Goal: Task Accomplishment & Management: Complete application form

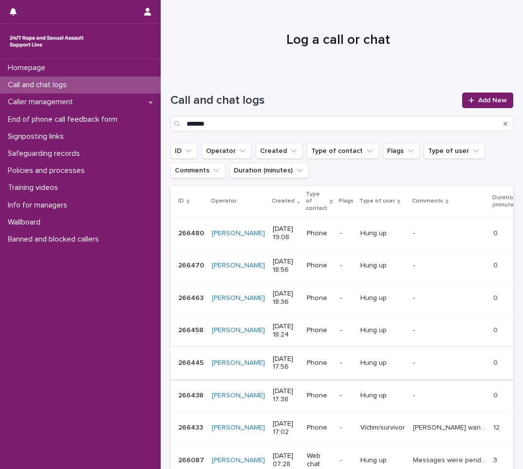
scroll to position [97, 0]
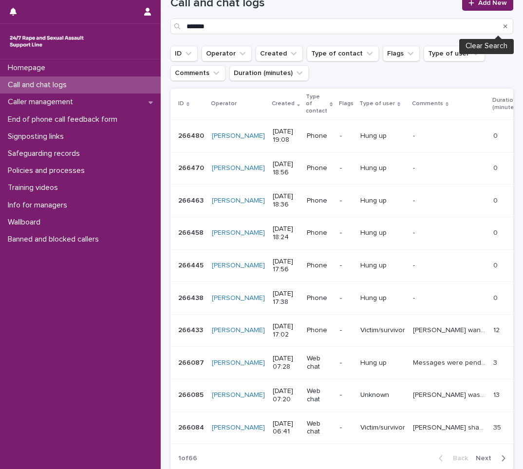
click at [503, 26] on icon "Search" at bounding box center [505, 26] width 4 height 4
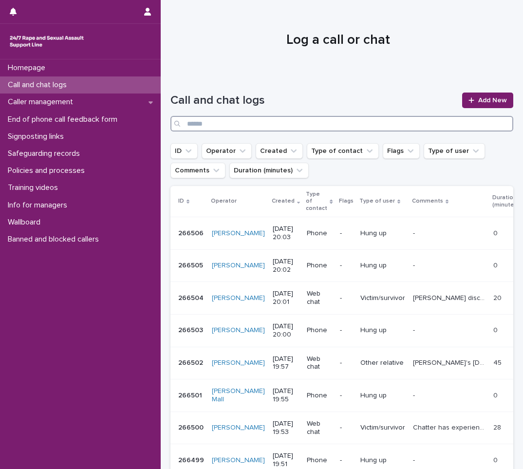
click at [191, 124] on input "Search" at bounding box center [341, 124] width 343 height 16
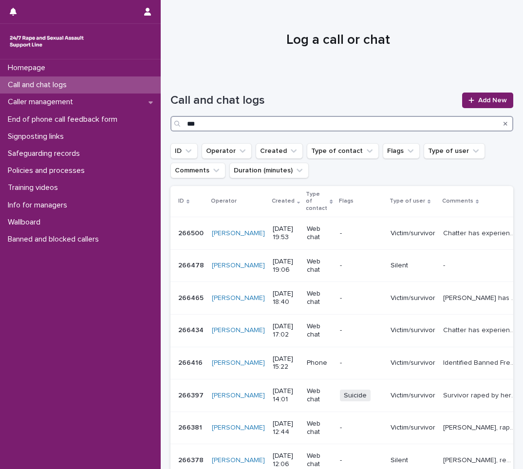
type input "***"
click at [462, 104] on link "Add New" at bounding box center [487, 100] width 51 height 16
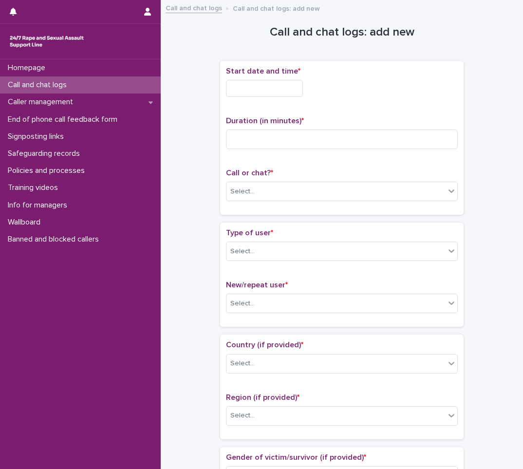
click at [261, 86] on input "text" at bounding box center [264, 88] width 77 height 17
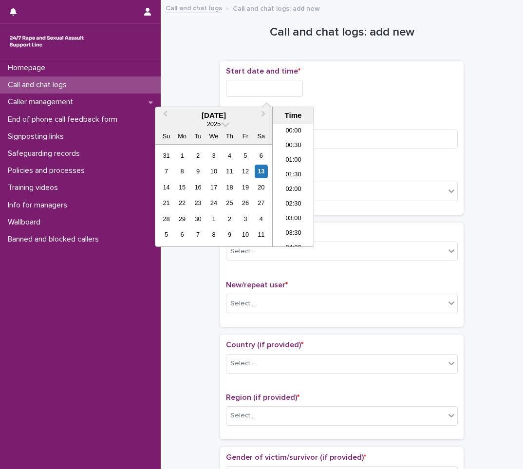
scroll to position [545, 0]
click at [296, 171] on li "20:00" at bounding box center [292, 170] width 41 height 15
click at [288, 82] on input "**********" at bounding box center [264, 88] width 77 height 17
type input "**********"
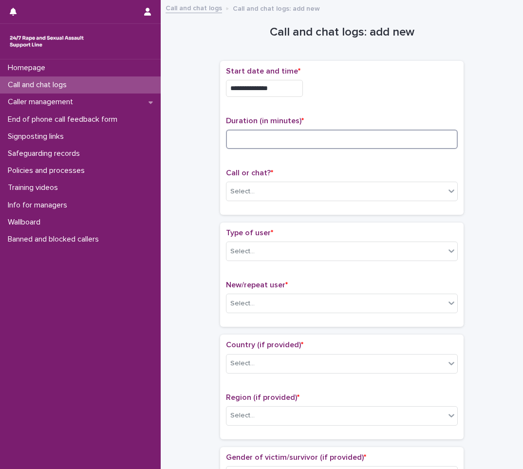
click at [252, 136] on input at bounding box center [342, 138] width 232 height 19
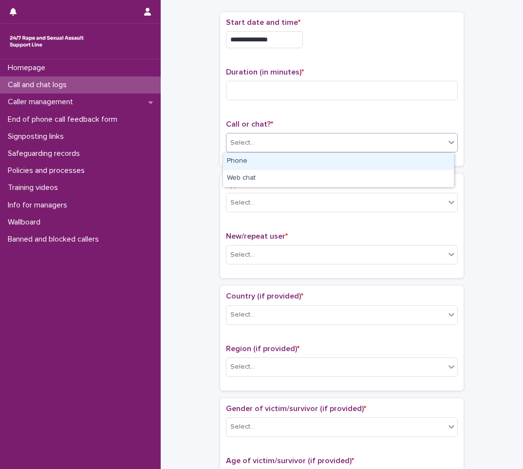
click at [266, 142] on div "Select..." at bounding box center [335, 143] width 218 height 16
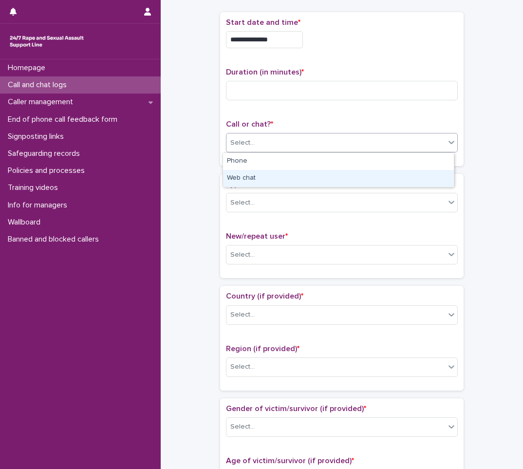
click at [242, 177] on div "Web chat" at bounding box center [338, 178] width 231 height 17
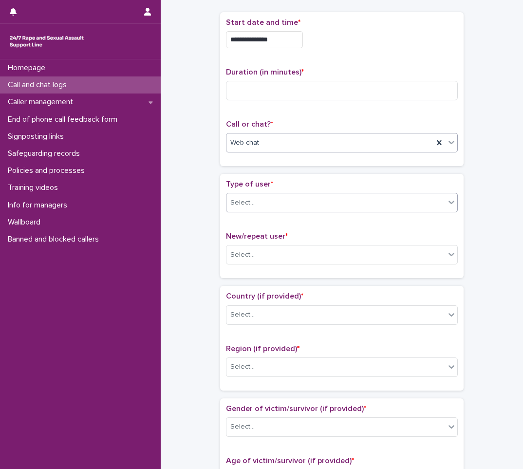
click at [255, 202] on input "text" at bounding box center [255, 203] width 1 height 8
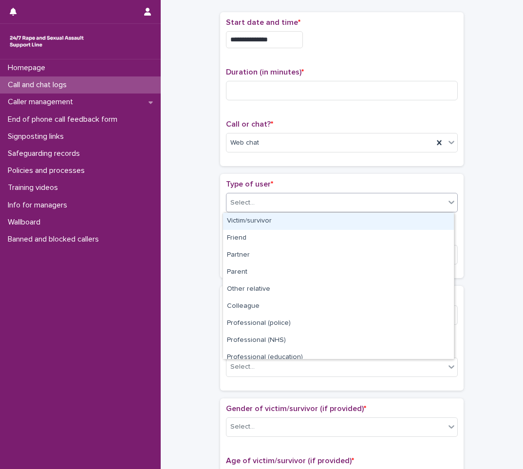
click at [267, 218] on div "Victim/survivor" at bounding box center [338, 221] width 231 height 17
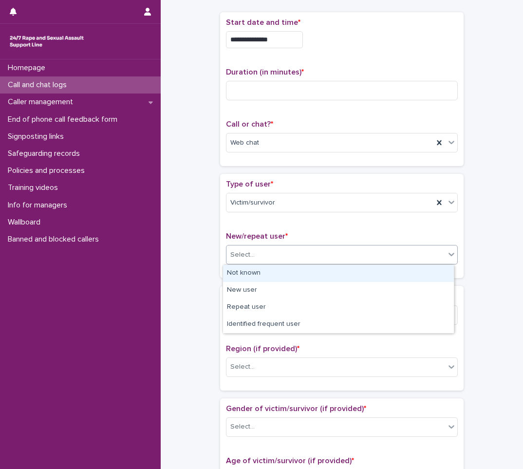
click at [261, 251] on div "Select..." at bounding box center [335, 255] width 218 height 16
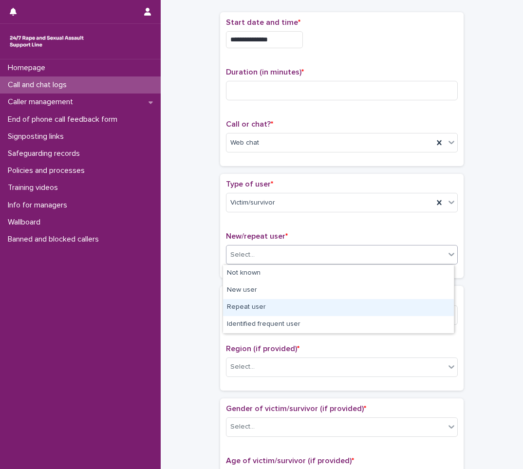
click at [255, 306] on div "Repeat user" at bounding box center [338, 307] width 231 height 17
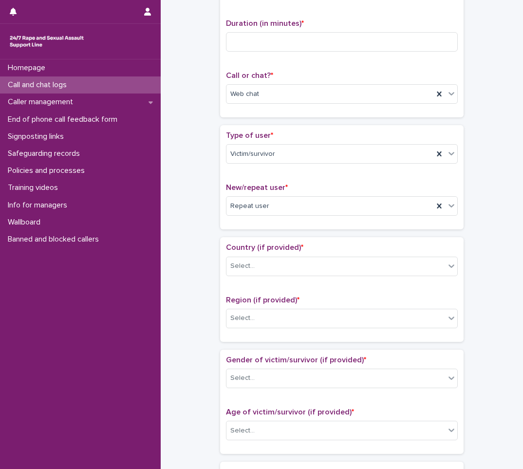
scroll to position [146, 0]
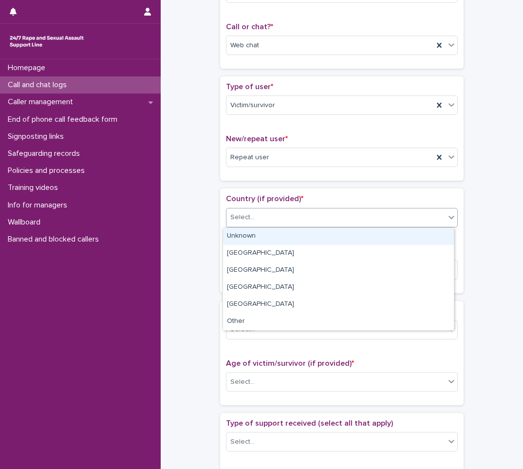
click at [276, 215] on div "Select..." at bounding box center [335, 217] width 218 height 16
click at [269, 234] on div "Unknown" at bounding box center [338, 236] width 231 height 17
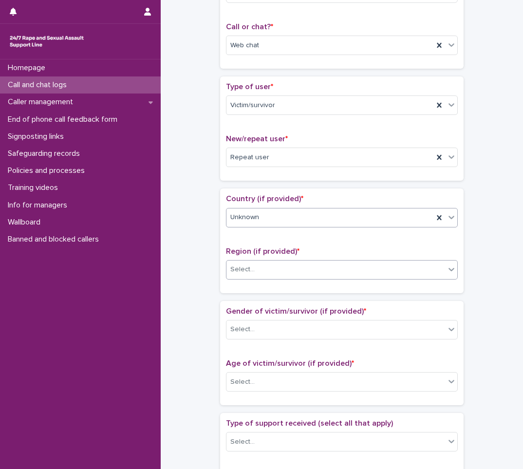
click at [260, 265] on div "Select..." at bounding box center [335, 269] width 218 height 16
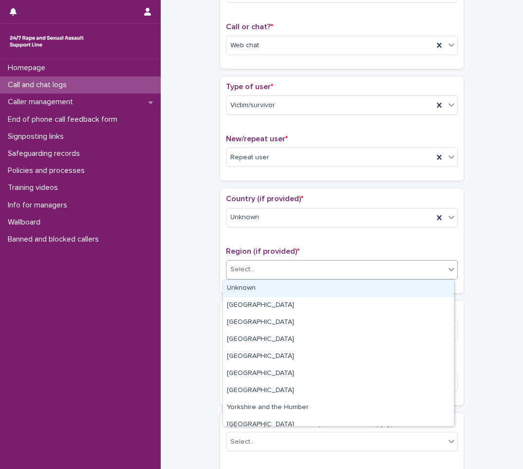
click at [254, 294] on div "Unknown" at bounding box center [338, 288] width 231 height 17
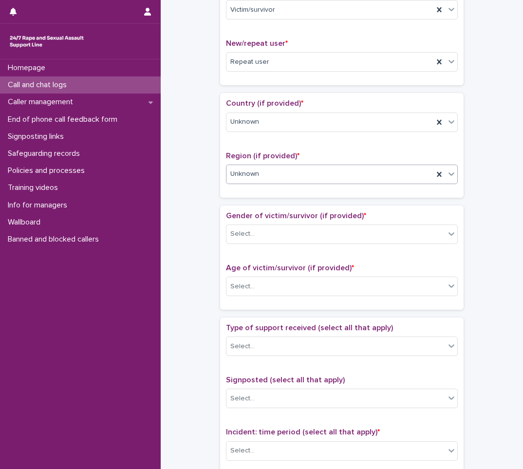
scroll to position [243, 0]
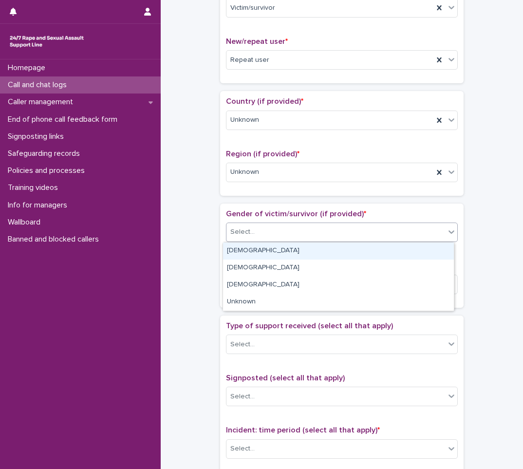
click at [266, 235] on div "Select..." at bounding box center [335, 232] width 218 height 16
click at [270, 258] on div "[DEMOGRAPHIC_DATA]" at bounding box center [338, 250] width 231 height 17
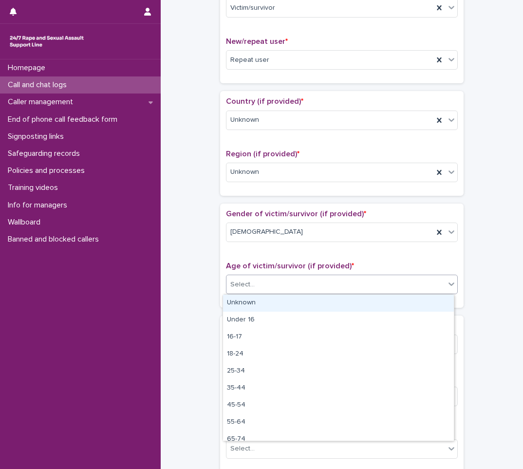
click at [263, 287] on div "Select..." at bounding box center [335, 284] width 218 height 16
click at [267, 304] on div "Unknown" at bounding box center [338, 302] width 231 height 17
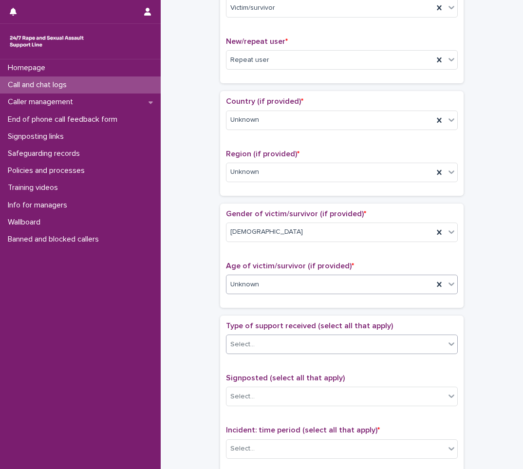
scroll to position [292, 0]
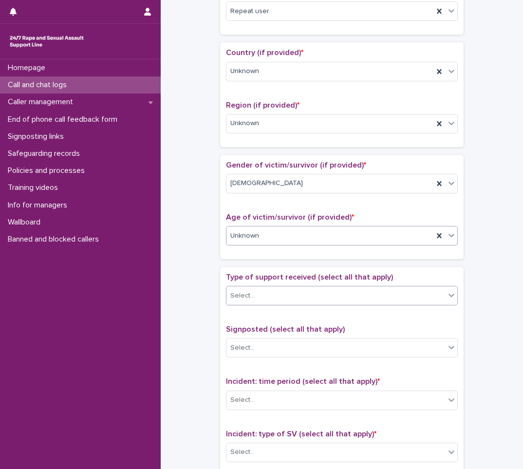
click at [262, 294] on div "Select..." at bounding box center [335, 296] width 218 height 16
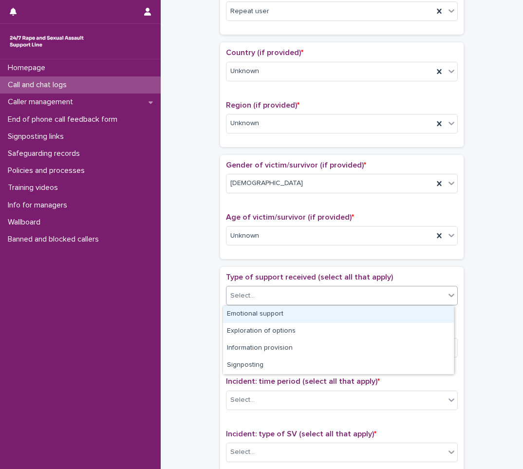
click at [264, 316] on div "Emotional support" at bounding box center [338, 314] width 231 height 17
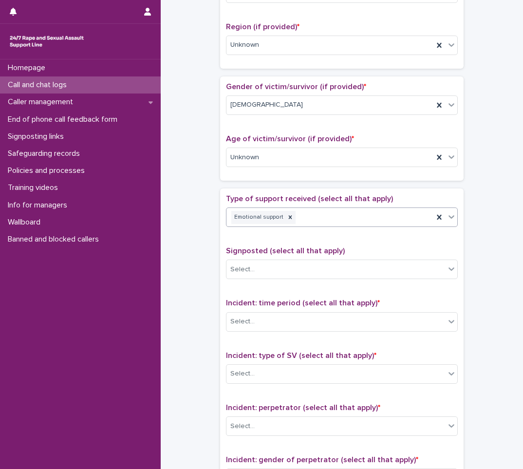
scroll to position [389, 0]
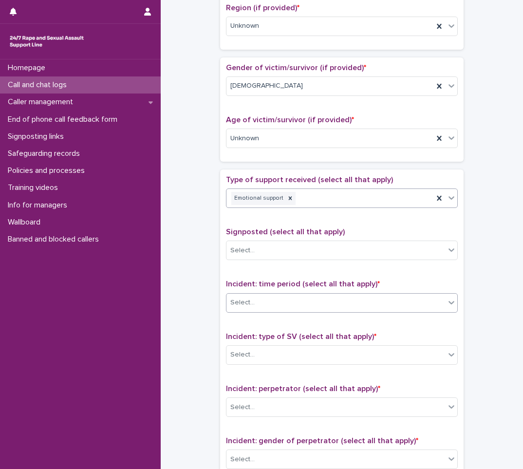
click at [273, 295] on div "Select..." at bounding box center [335, 302] width 218 height 16
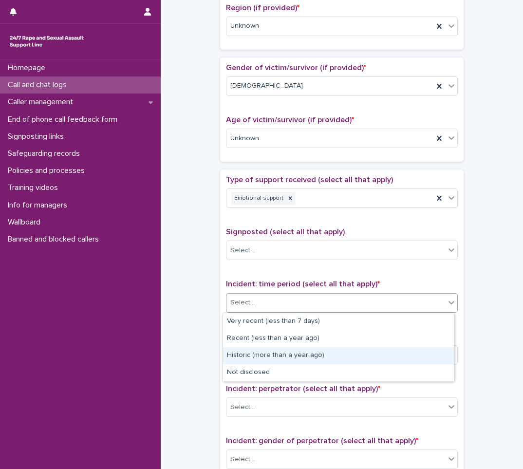
click at [259, 354] on div "Historic (more than a year ago)" at bounding box center [338, 355] width 231 height 17
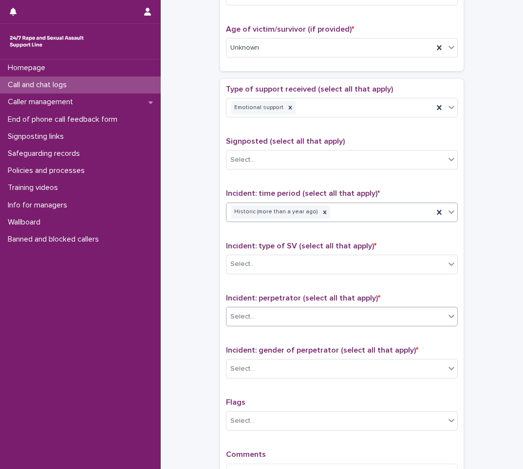
scroll to position [487, 0]
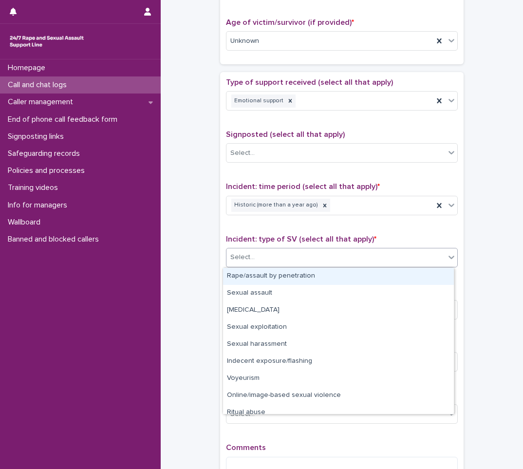
click at [278, 254] on div "Select..." at bounding box center [335, 257] width 218 height 16
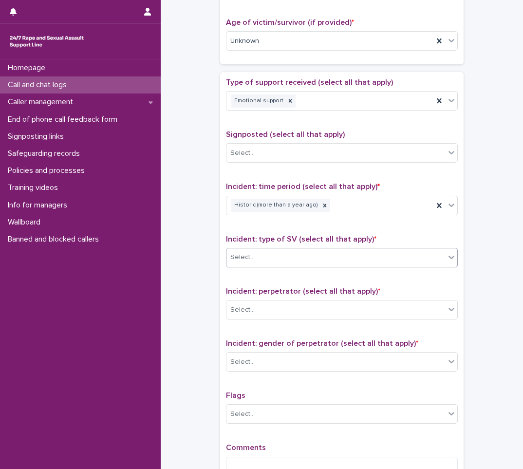
click at [269, 253] on div "Select..." at bounding box center [335, 257] width 218 height 16
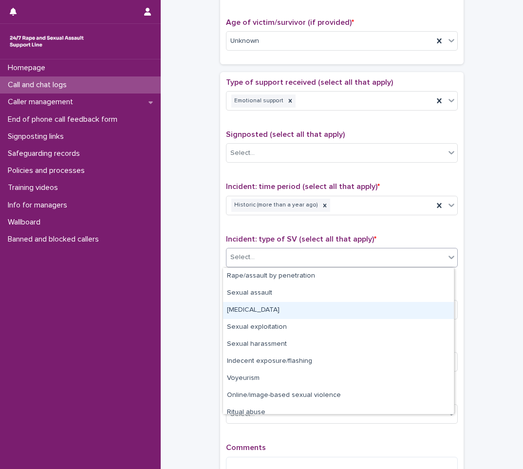
click at [256, 311] on div "[MEDICAL_DATA]" at bounding box center [338, 310] width 231 height 17
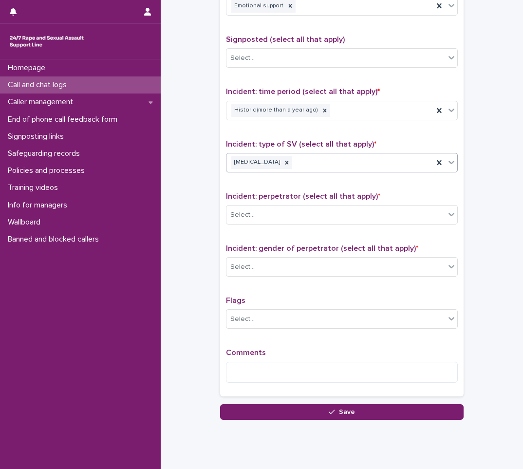
scroll to position [584, 0]
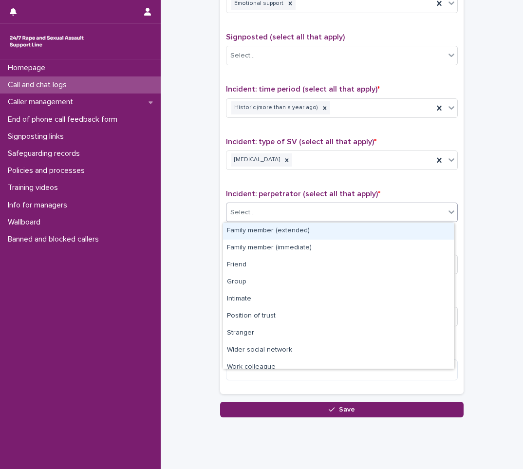
click at [284, 215] on div "Select..." at bounding box center [335, 212] width 218 height 16
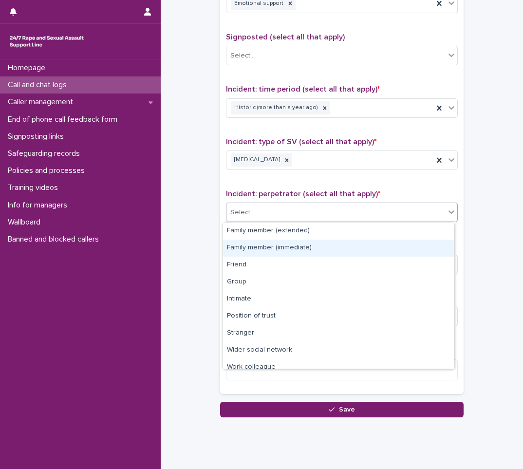
drag, startPoint x: 250, startPoint y: 272, endPoint x: 263, endPoint y: 246, distance: 29.6
click at [263, 246] on div "Family member (immediate)" at bounding box center [338, 247] width 231 height 17
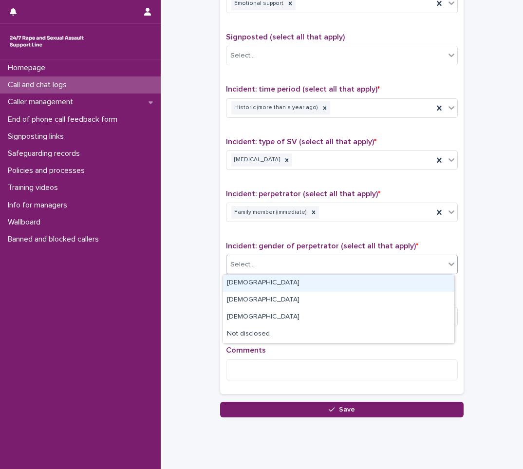
click at [255, 270] on div "Select..." at bounding box center [335, 264] width 218 height 16
click at [252, 287] on div "[DEMOGRAPHIC_DATA]" at bounding box center [338, 282] width 231 height 17
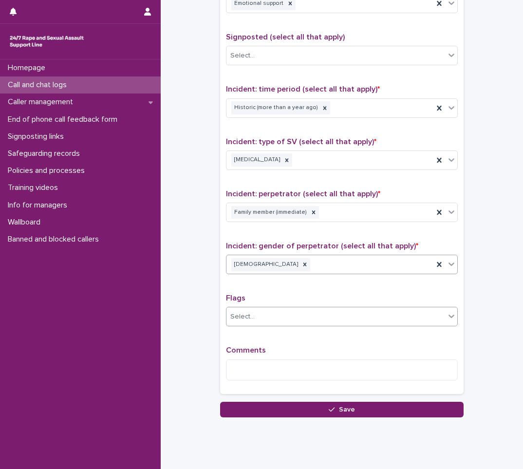
scroll to position [608, 0]
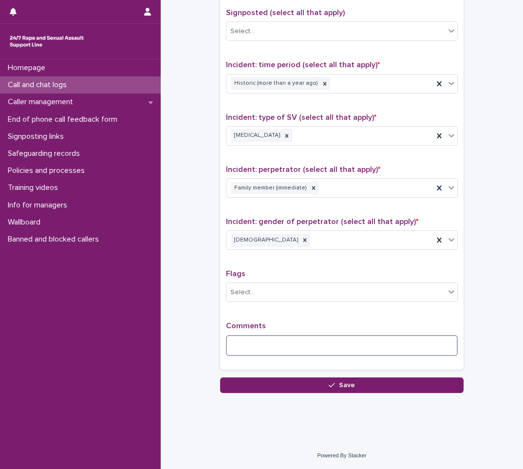
click at [246, 344] on textarea at bounding box center [342, 345] width 232 height 21
click at [259, 345] on textarea at bounding box center [342, 345] width 232 height 21
type textarea "******"
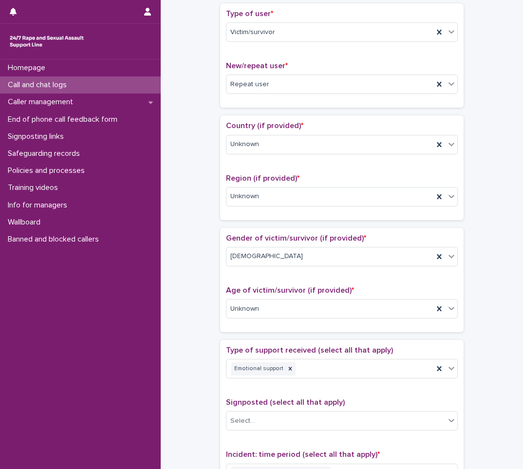
scroll to position [0, 0]
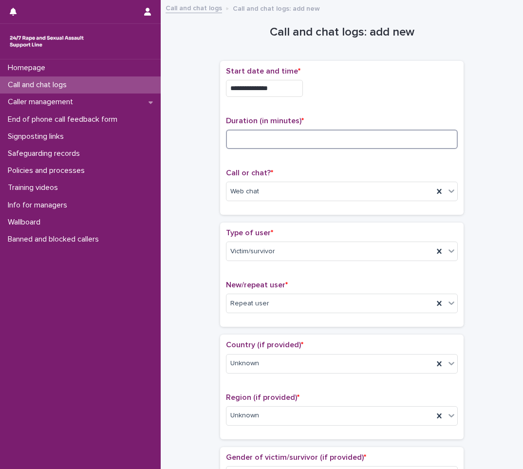
click at [288, 145] on input at bounding box center [342, 138] width 232 height 19
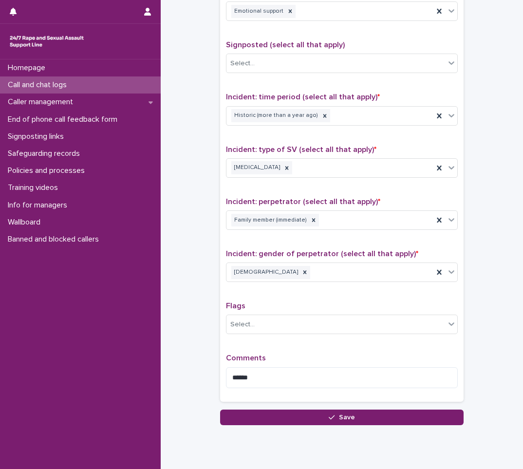
scroll to position [608, 0]
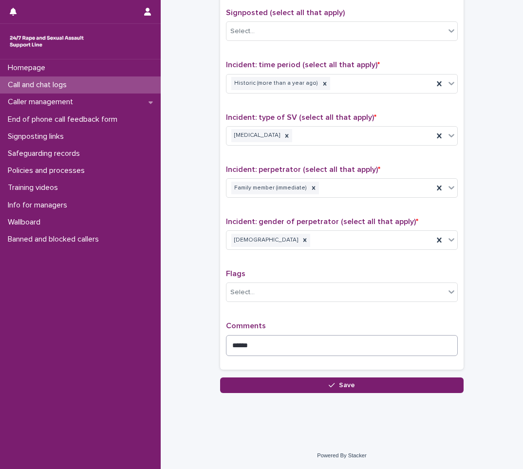
type input "**"
click at [275, 344] on textarea "******" at bounding box center [342, 345] width 232 height 21
click at [254, 346] on textarea "******" at bounding box center [342, 345] width 232 height 21
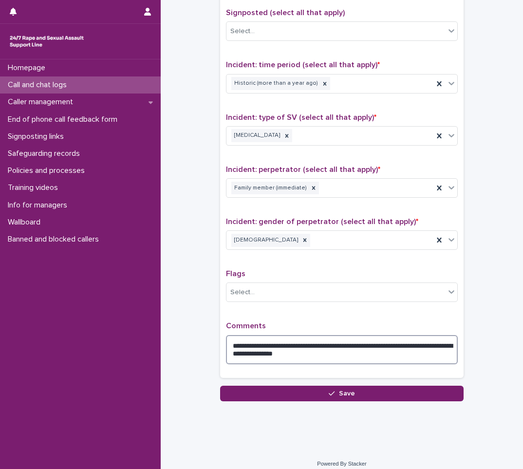
click at [287, 354] on textarea "**********" at bounding box center [342, 349] width 232 height 29
click at [311, 352] on textarea "**********" at bounding box center [342, 349] width 232 height 29
click at [360, 355] on textarea "**********" at bounding box center [342, 349] width 232 height 29
click at [408, 357] on textarea "**********" at bounding box center [342, 349] width 232 height 29
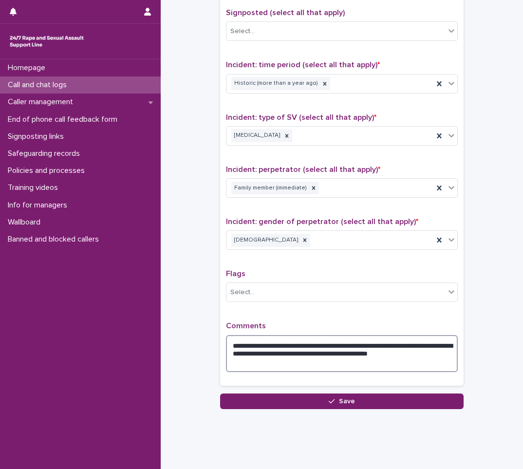
click at [279, 361] on textarea "**********" at bounding box center [342, 353] width 232 height 37
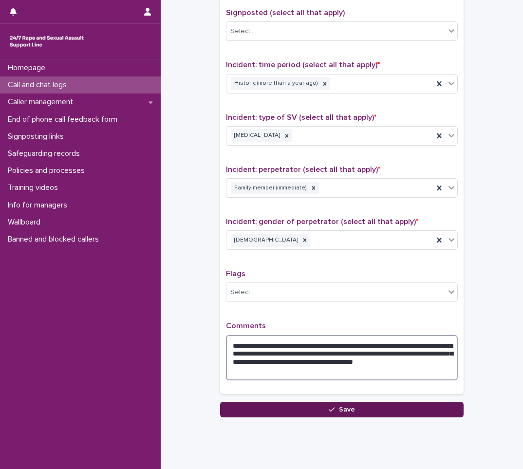
type textarea "**********"
click at [299, 412] on button "Save" at bounding box center [341, 409] width 243 height 16
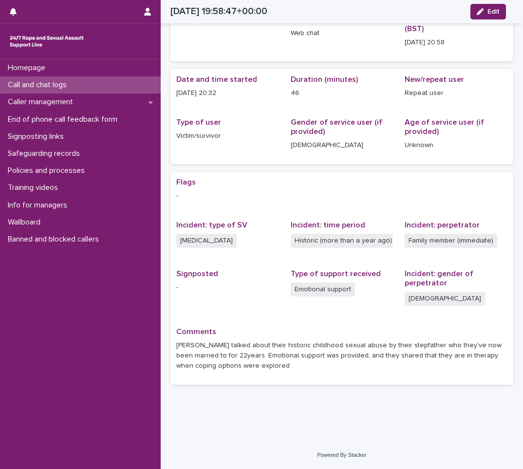
scroll to position [39, 0]
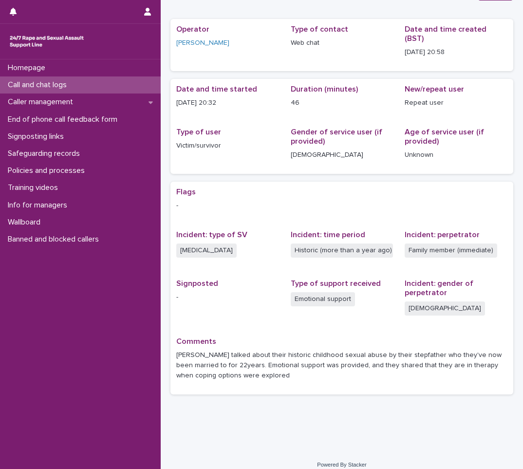
click at [42, 79] on div "Call and chat logs" at bounding box center [80, 84] width 161 height 17
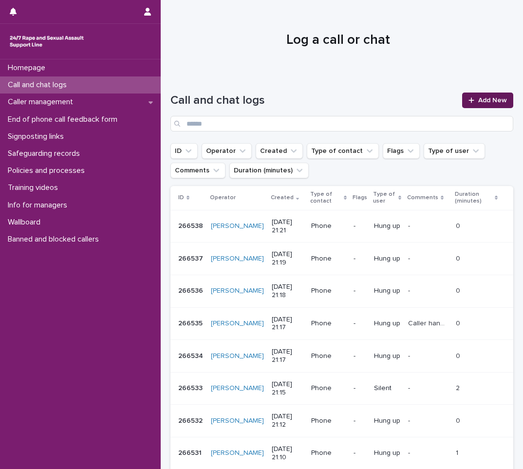
click at [485, 97] on span "Add New" at bounding box center [492, 100] width 29 height 7
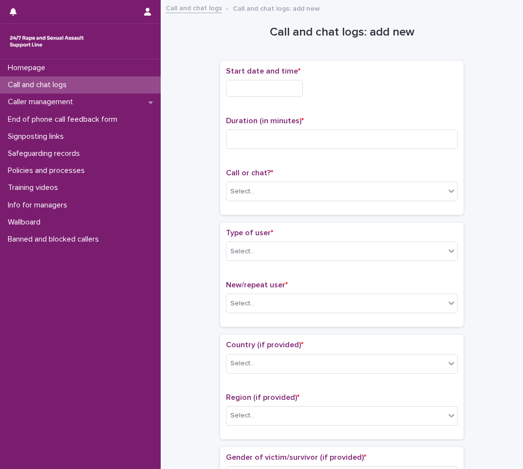
click at [256, 89] on input "text" at bounding box center [264, 88] width 77 height 17
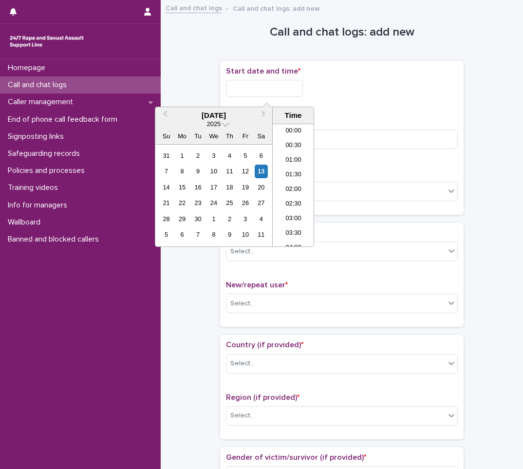
scroll to position [560, 0]
click at [288, 203] on li "21:30" at bounding box center [292, 199] width 41 height 15
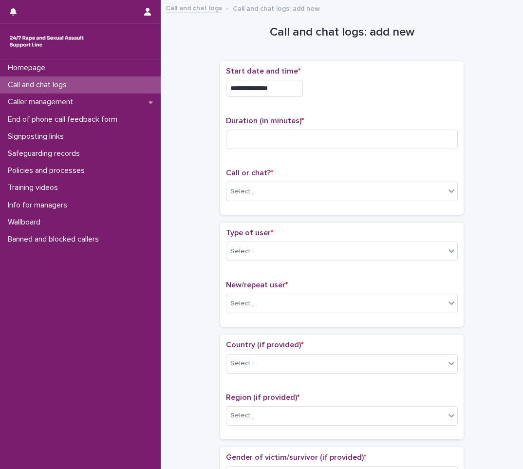
click at [291, 94] on input "**********" at bounding box center [264, 88] width 77 height 17
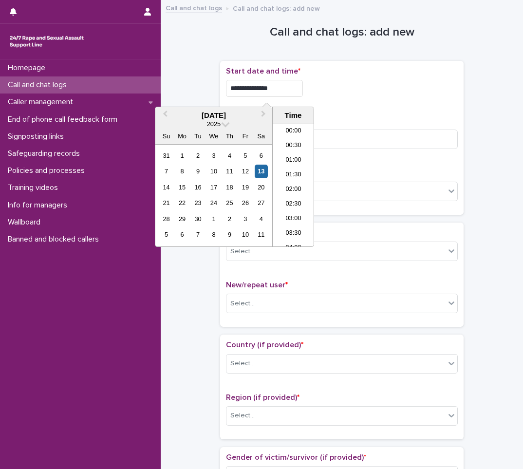
scroll to position [574, 0]
type input "**********"
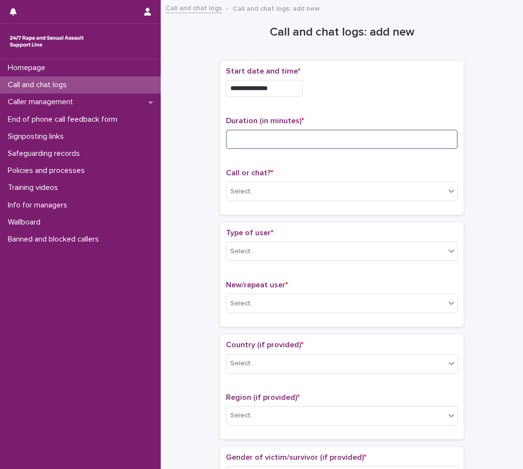
click at [250, 132] on input at bounding box center [342, 138] width 232 height 19
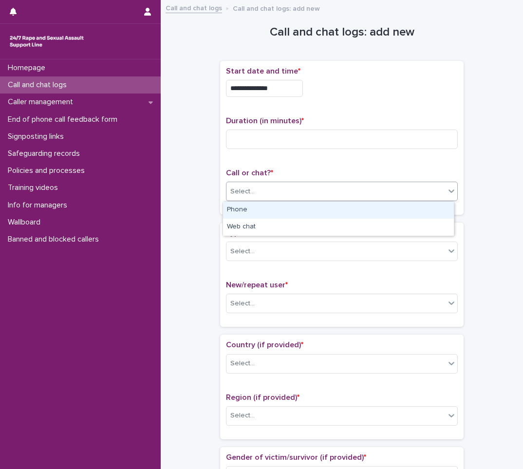
click at [239, 195] on div "Select..." at bounding box center [242, 191] width 24 height 10
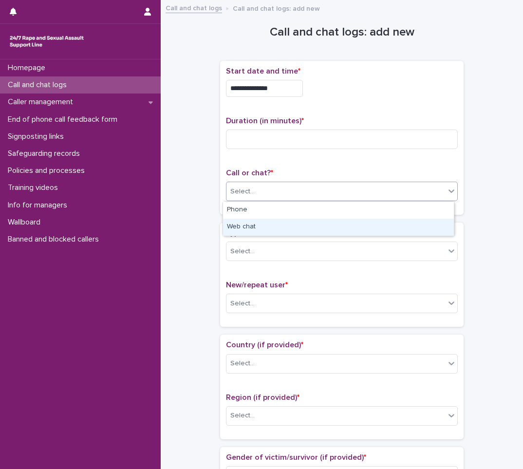
click at [248, 227] on div "Web chat" at bounding box center [338, 226] width 231 height 17
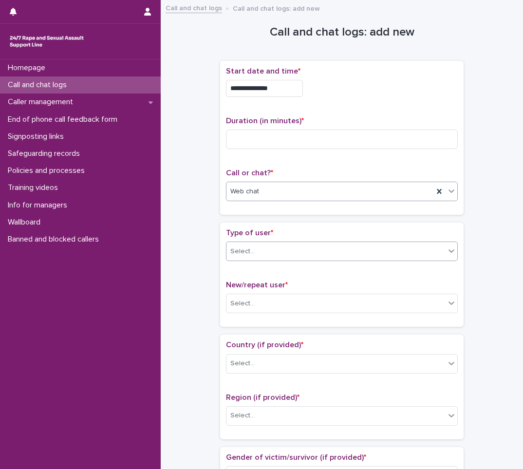
click at [254, 252] on div "Select..." at bounding box center [335, 251] width 218 height 16
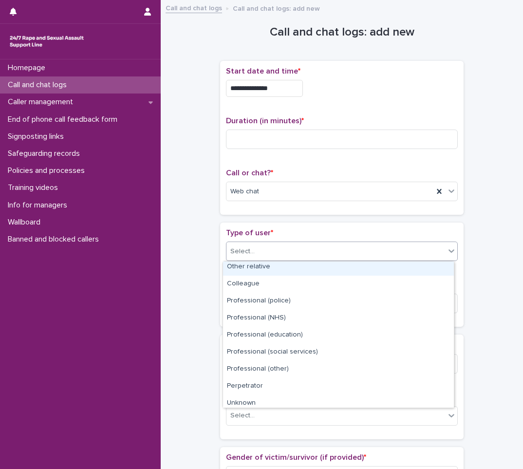
scroll to position [109, 0]
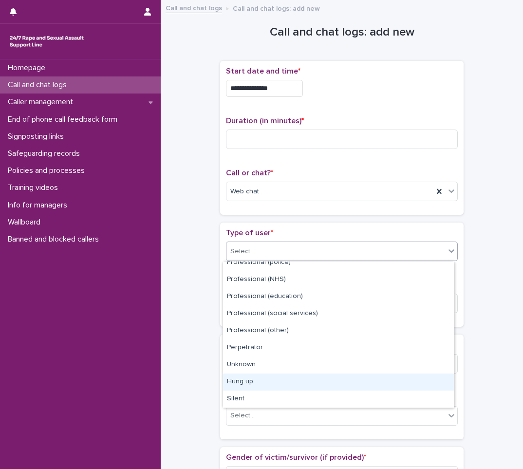
click at [251, 380] on div "Hung up" at bounding box center [338, 381] width 231 height 17
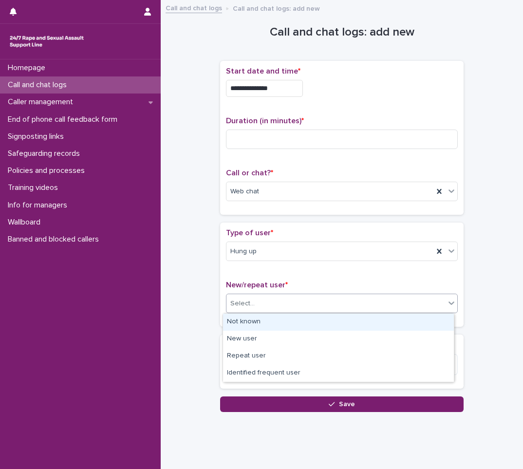
click at [270, 302] on div "Select..." at bounding box center [335, 303] width 218 height 16
click at [258, 323] on div "Not known" at bounding box center [338, 321] width 231 height 17
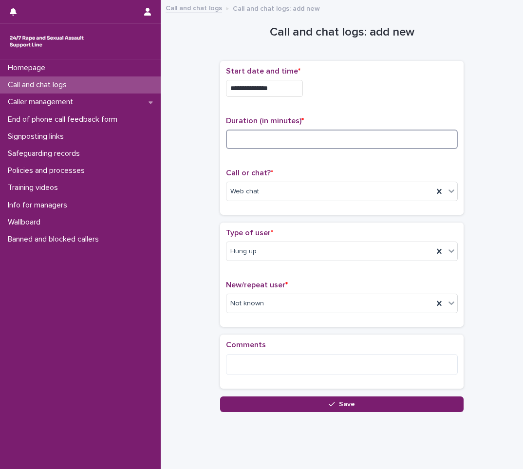
click at [284, 143] on input at bounding box center [342, 138] width 232 height 19
type input "*"
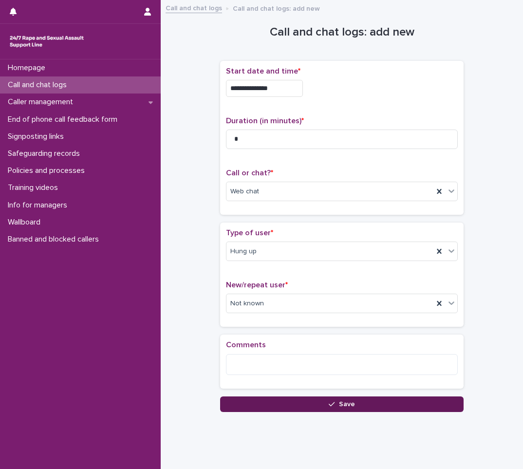
click at [334, 402] on div "button" at bounding box center [333, 403] width 10 height 7
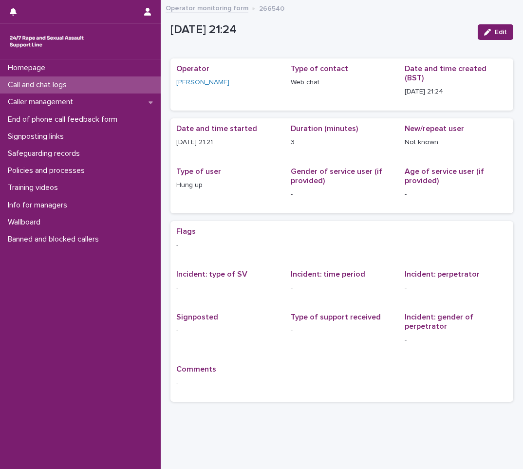
click at [43, 83] on p "Call and chat logs" at bounding box center [39, 84] width 71 height 9
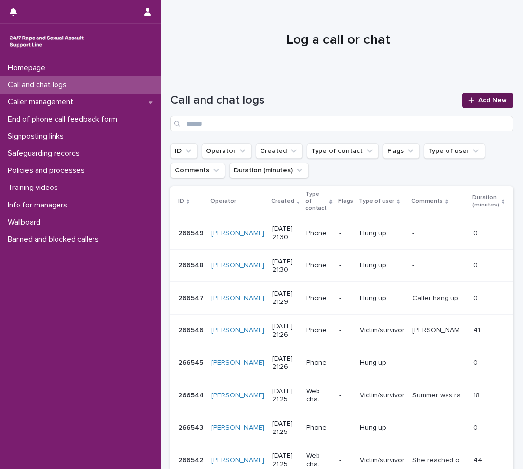
click at [490, 101] on span "Add New" at bounding box center [492, 100] width 29 height 7
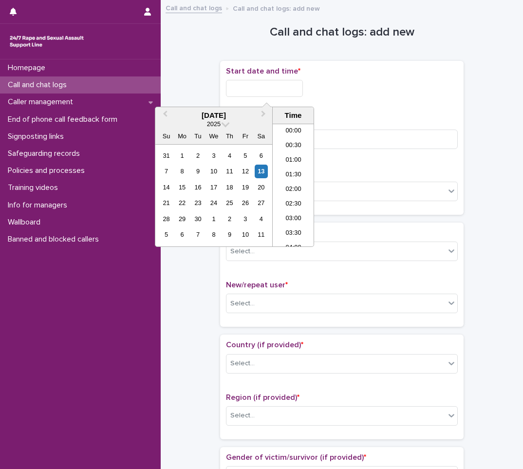
click at [260, 91] on input "text" at bounding box center [264, 88] width 77 height 17
click at [288, 182] on li "21:30" at bounding box center [292, 185] width 41 height 15
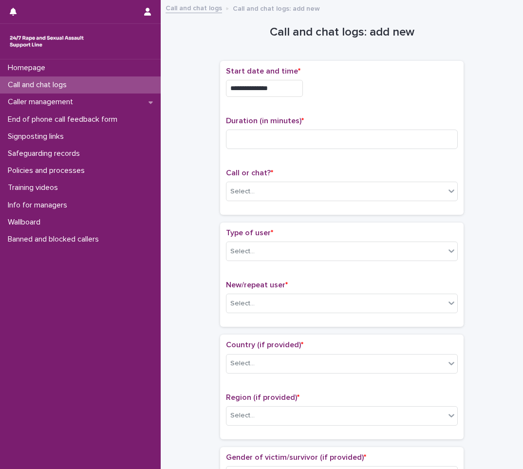
click at [287, 84] on input "**********" at bounding box center [264, 88] width 77 height 17
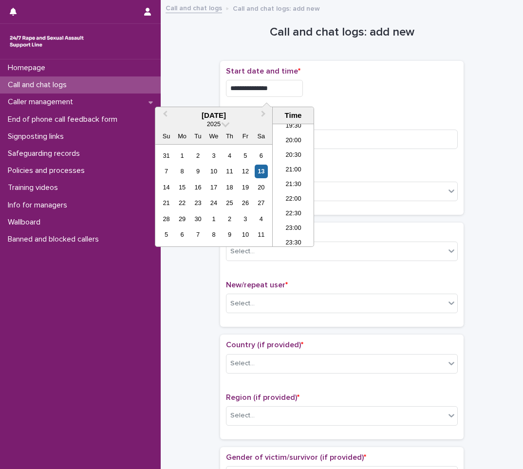
type input "**********"
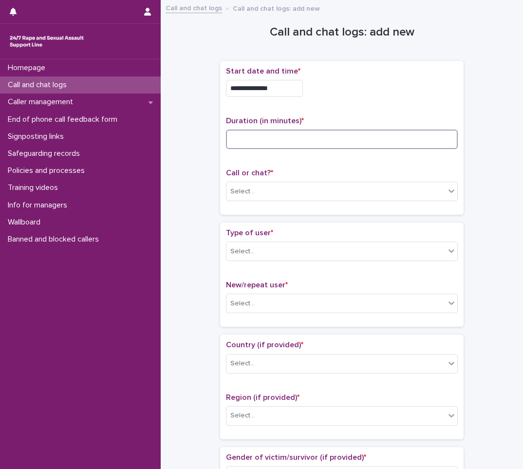
click at [229, 140] on input at bounding box center [342, 138] width 232 height 19
type input "*"
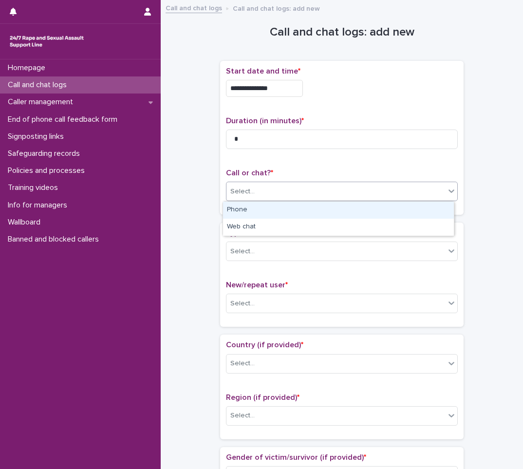
click at [279, 196] on div "Select..." at bounding box center [335, 191] width 218 height 16
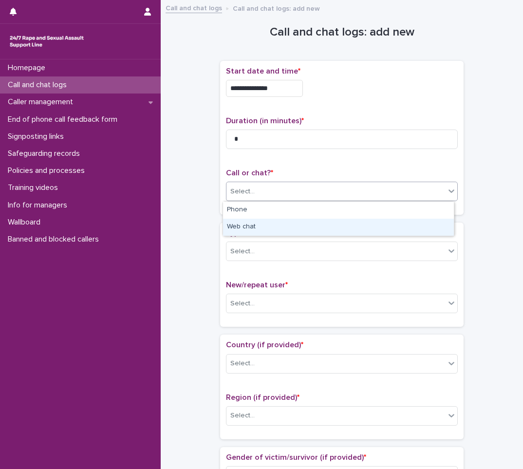
click at [240, 228] on div "Web chat" at bounding box center [338, 226] width 231 height 17
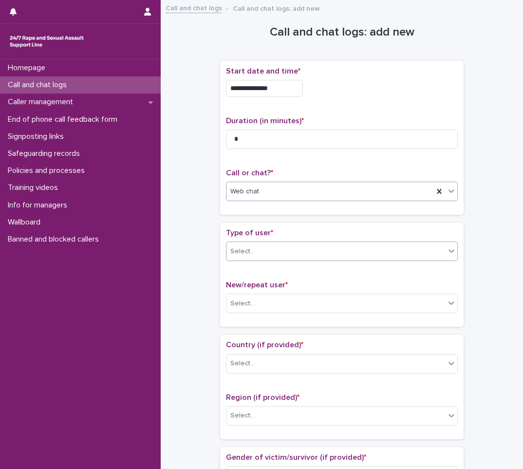
click at [243, 255] on div "Select..." at bounding box center [242, 251] width 24 height 10
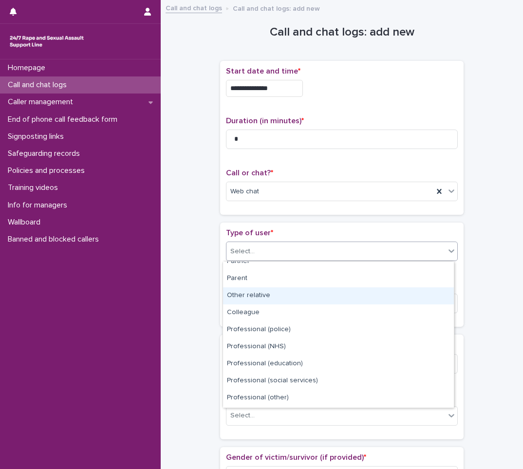
scroll to position [109, 0]
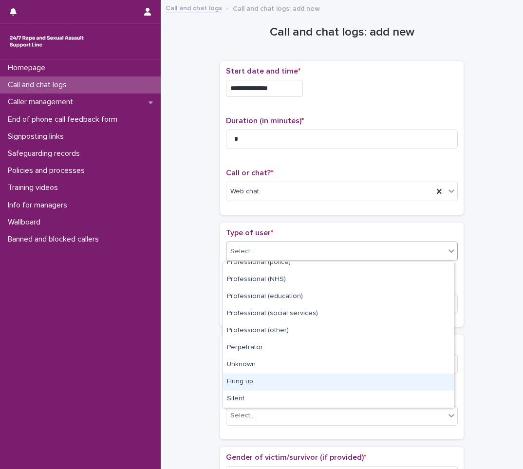
click at [242, 384] on div "Hung up" at bounding box center [338, 381] width 231 height 17
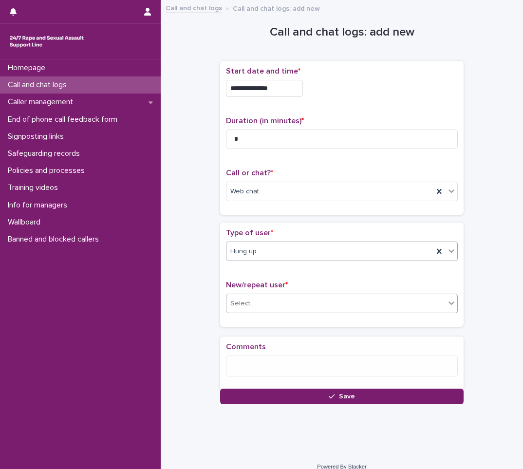
click at [279, 306] on div "Select..." at bounding box center [335, 303] width 218 height 16
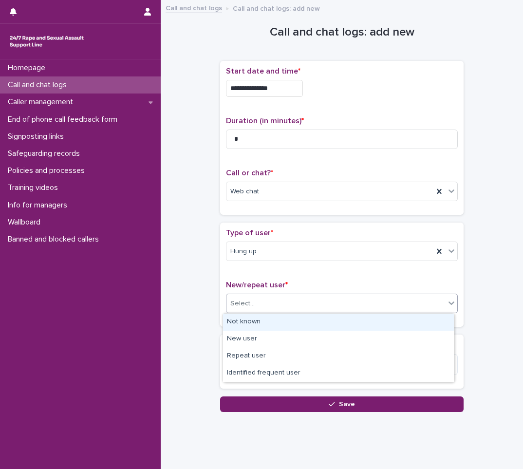
click at [270, 325] on div "Not known" at bounding box center [338, 321] width 231 height 17
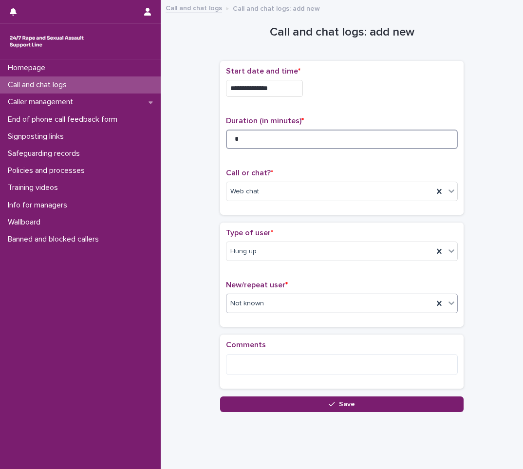
click at [279, 139] on input "*" at bounding box center [342, 138] width 232 height 19
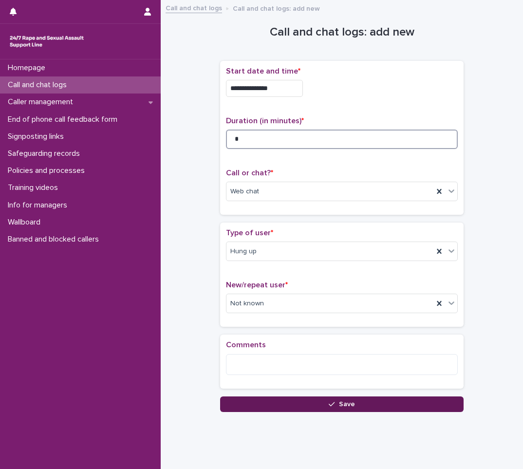
type input "*"
click at [283, 396] on button "Save" at bounding box center [341, 404] width 243 height 16
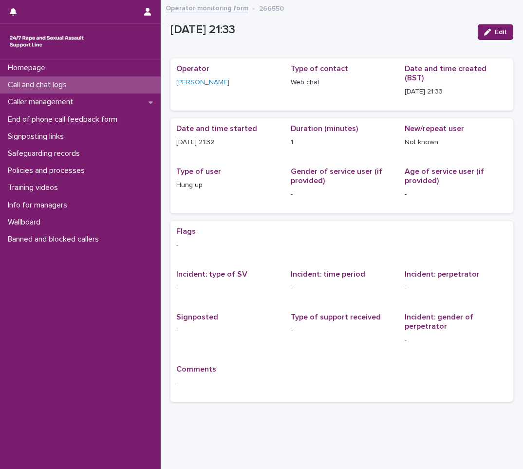
click at [74, 88] on p "Call and chat logs" at bounding box center [39, 84] width 71 height 9
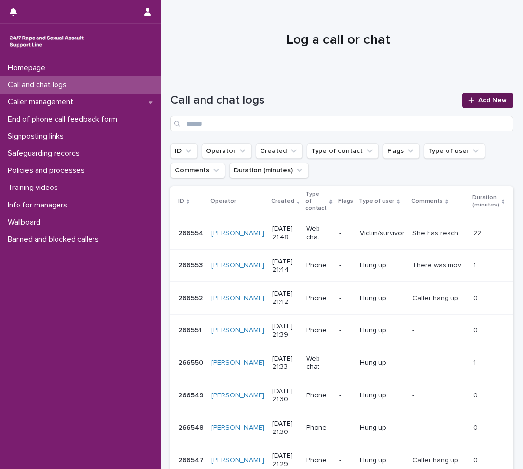
click at [473, 95] on link "Add New" at bounding box center [487, 100] width 51 height 16
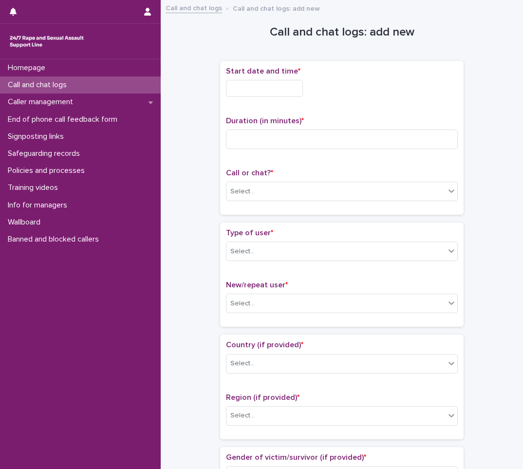
click at [266, 89] on input "text" at bounding box center [264, 88] width 77 height 17
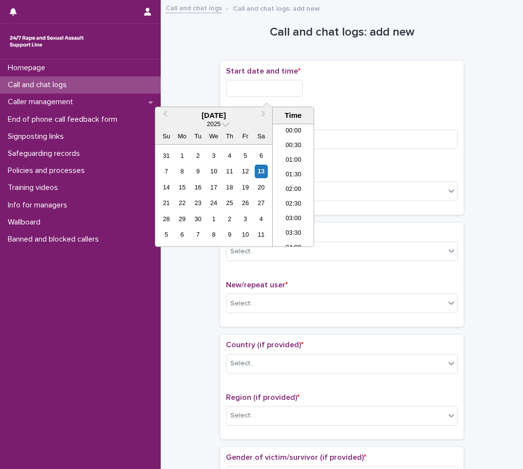
scroll to position [574, 0]
click at [298, 182] on li "21:30" at bounding box center [292, 185] width 41 height 15
click at [291, 90] on input "**********" at bounding box center [264, 88] width 77 height 17
type input "**********"
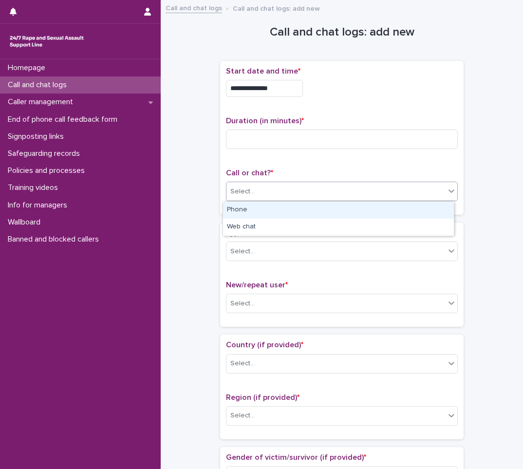
click at [307, 195] on div "Select..." at bounding box center [335, 191] width 218 height 16
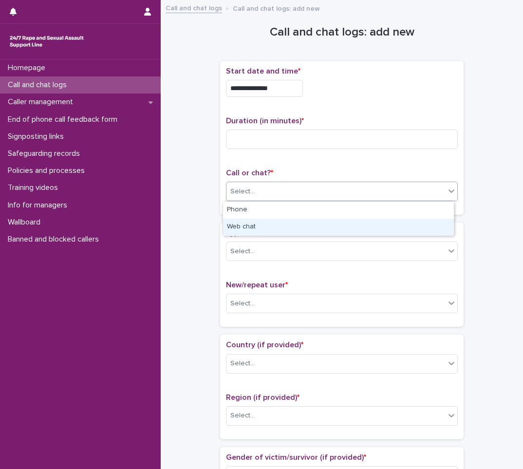
click at [277, 221] on div "Web chat" at bounding box center [338, 226] width 231 height 17
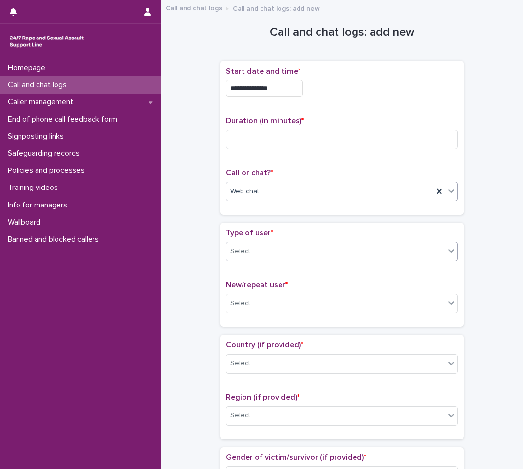
click at [237, 252] on div "Select..." at bounding box center [242, 251] width 24 height 10
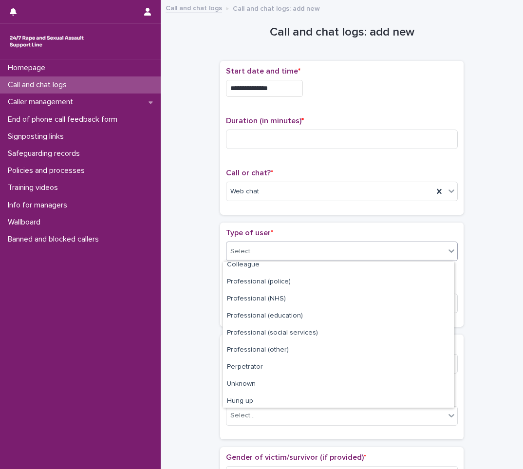
scroll to position [109, 0]
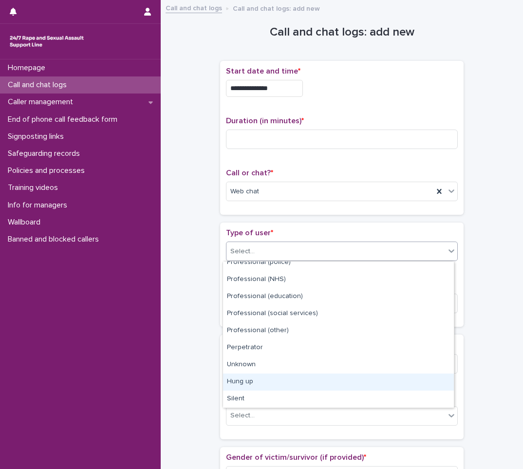
click at [260, 379] on div "Hung up" at bounding box center [338, 381] width 231 height 17
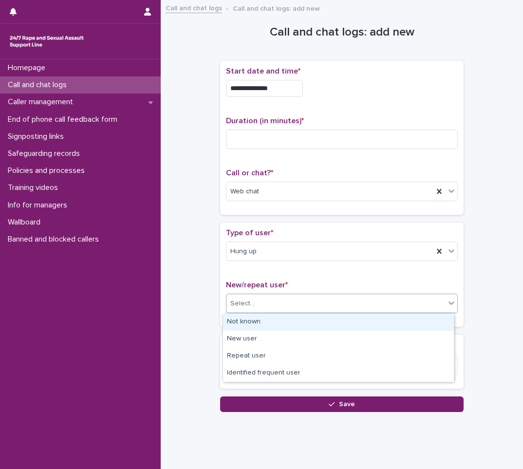
click at [286, 307] on div "Select..." at bounding box center [335, 303] width 218 height 16
click at [284, 321] on div "Not known" at bounding box center [338, 321] width 231 height 17
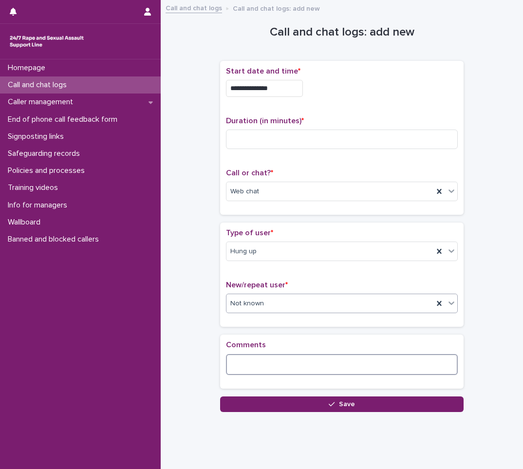
click at [236, 373] on textarea at bounding box center [342, 364] width 232 height 21
type textarea "**********"
click at [267, 137] on input at bounding box center [342, 138] width 232 height 19
type input "*"
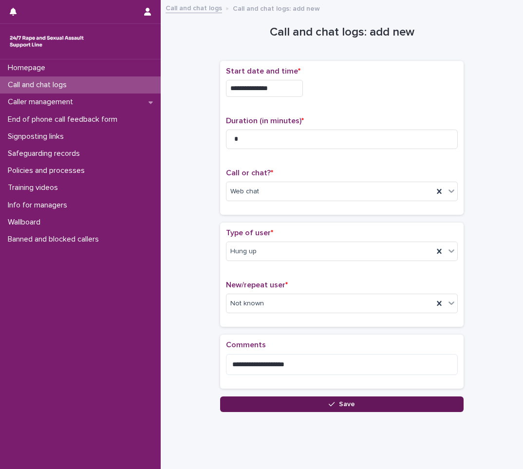
click at [310, 402] on button "Save" at bounding box center [341, 404] width 243 height 16
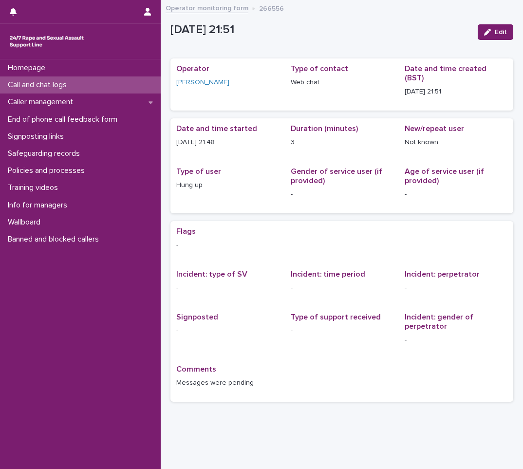
click at [91, 88] on div "Call and chat logs" at bounding box center [80, 84] width 161 height 17
